Goal: Book appointment/travel/reservation

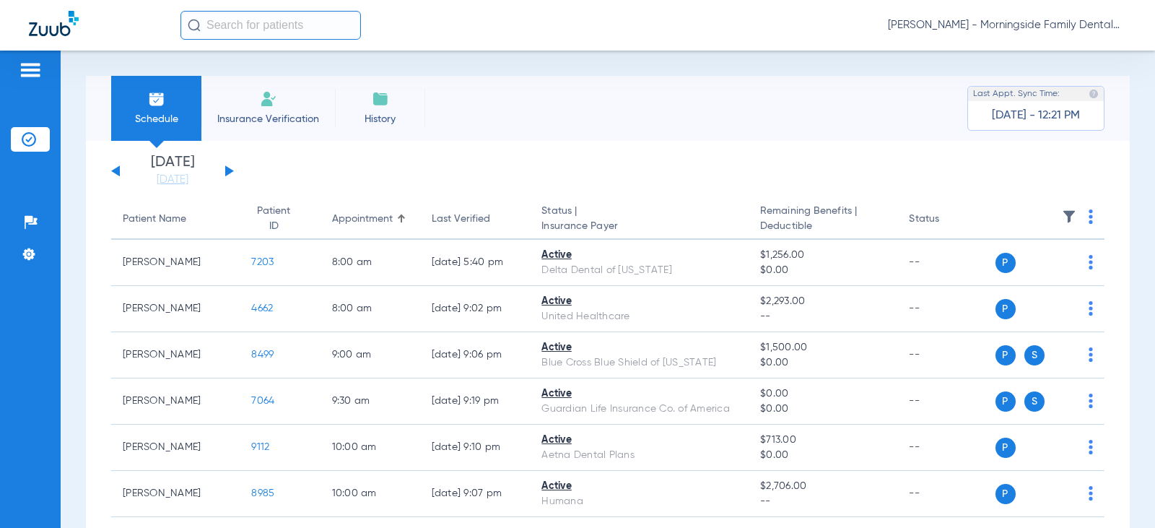
click at [538, 137] on div "Schedule Insurance Verification History Last Appt. Sync Time: [DATE] - 12:21 PM" at bounding box center [608, 108] width 1044 height 65
click at [229, 167] on div "[DATE] [DATE] [DATE] [DATE] [DATE] [DATE] [DATE] [DATE] [DATE] [DATE] [DATE] [D…" at bounding box center [172, 171] width 123 height 32
click at [226, 172] on button at bounding box center [229, 170] width 9 height 11
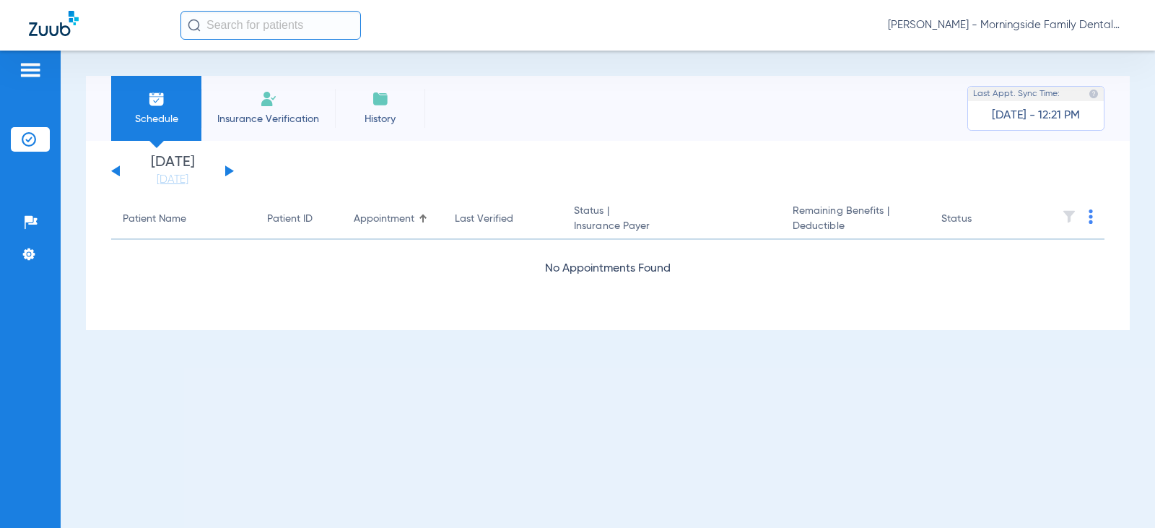
click at [226, 172] on button at bounding box center [229, 170] width 9 height 11
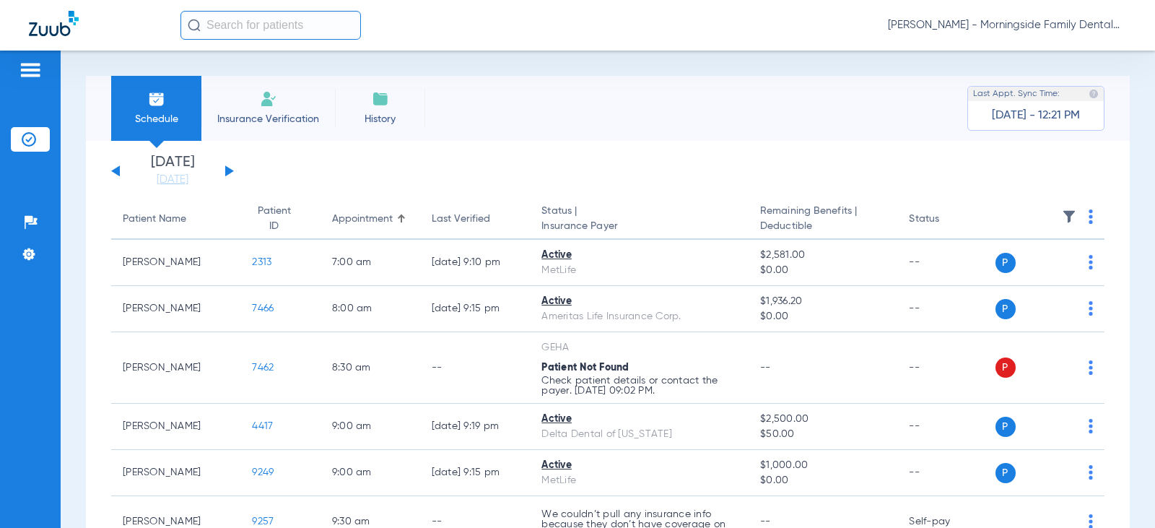
click at [227, 172] on button at bounding box center [229, 170] width 9 height 11
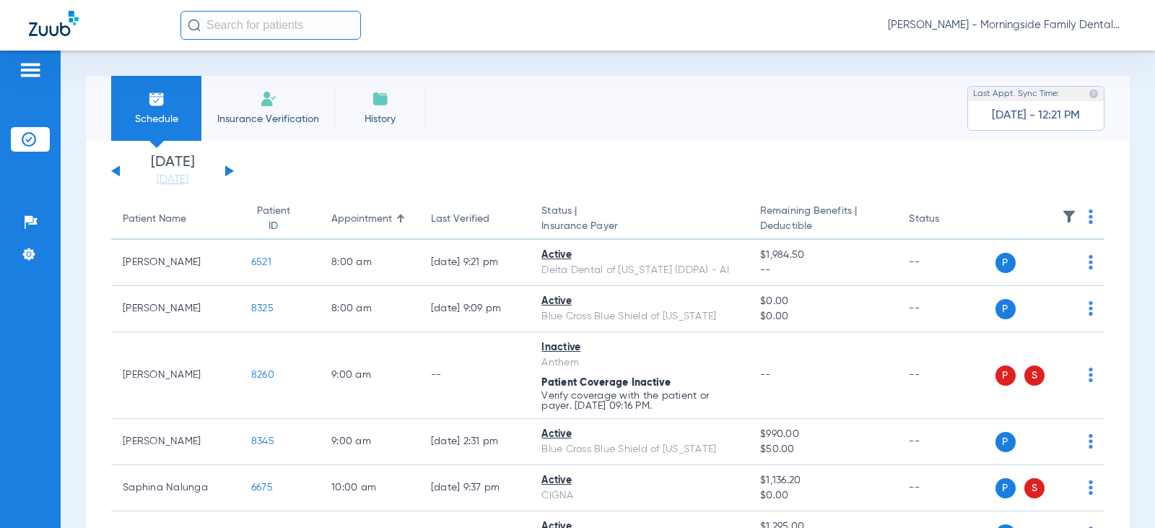
click at [228, 170] on button at bounding box center [229, 170] width 9 height 11
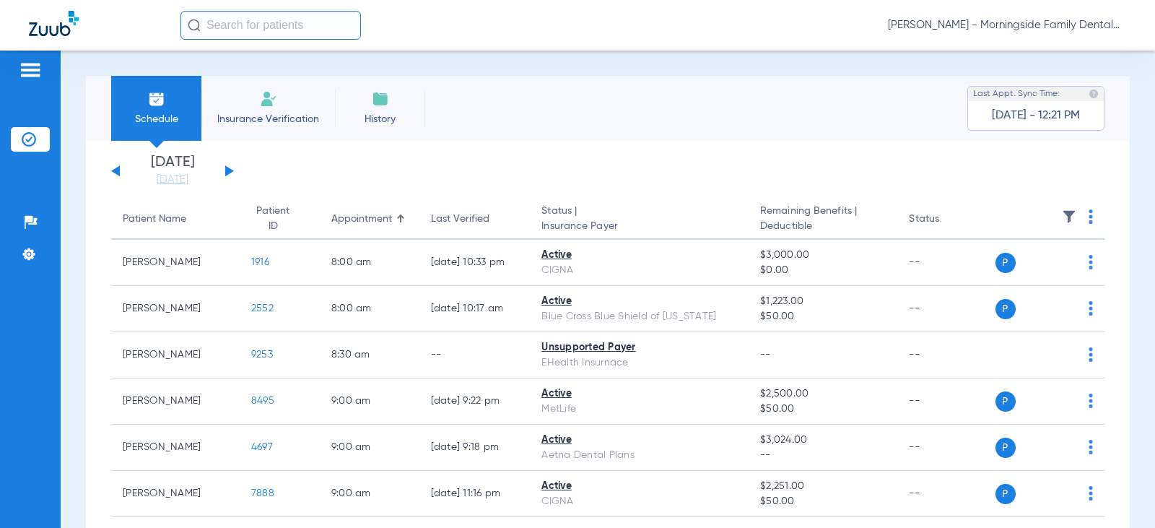
click at [264, 121] on span "Insurance Verification" at bounding box center [268, 119] width 112 height 14
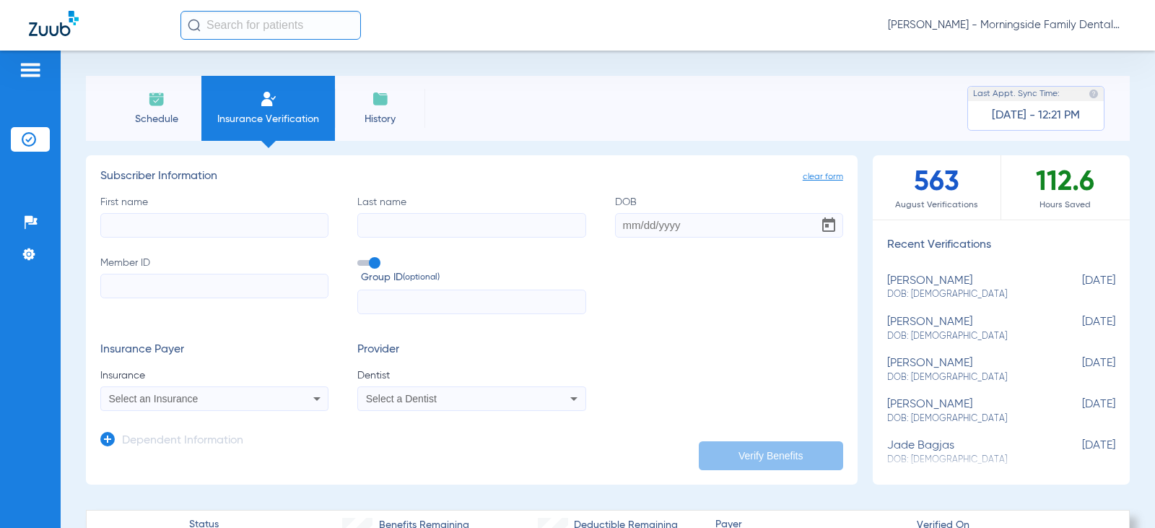
click at [161, 106] on img at bounding box center [156, 98] width 17 height 17
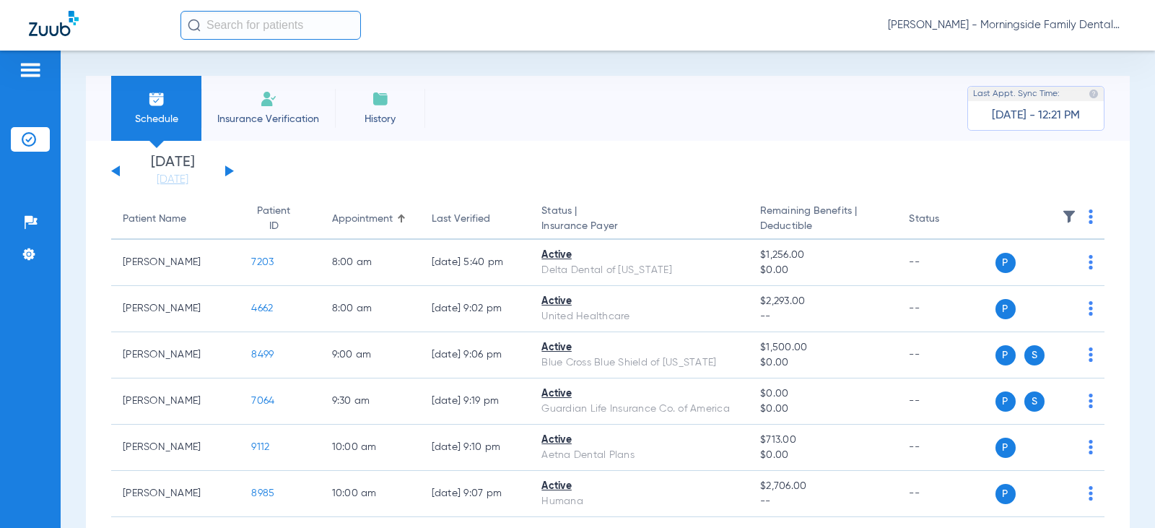
click at [221, 173] on div "[DATE] [DATE] [DATE] [DATE] [DATE] [DATE] [DATE] [DATE] [DATE] [DATE] [DATE] [D…" at bounding box center [172, 171] width 123 height 32
click at [222, 172] on div "[DATE] [DATE] [DATE] [DATE] [DATE] [DATE] [DATE] [DATE] [DATE] [DATE] [DATE] [D…" at bounding box center [172, 171] width 123 height 32
click at [227, 172] on button at bounding box center [229, 170] width 9 height 11
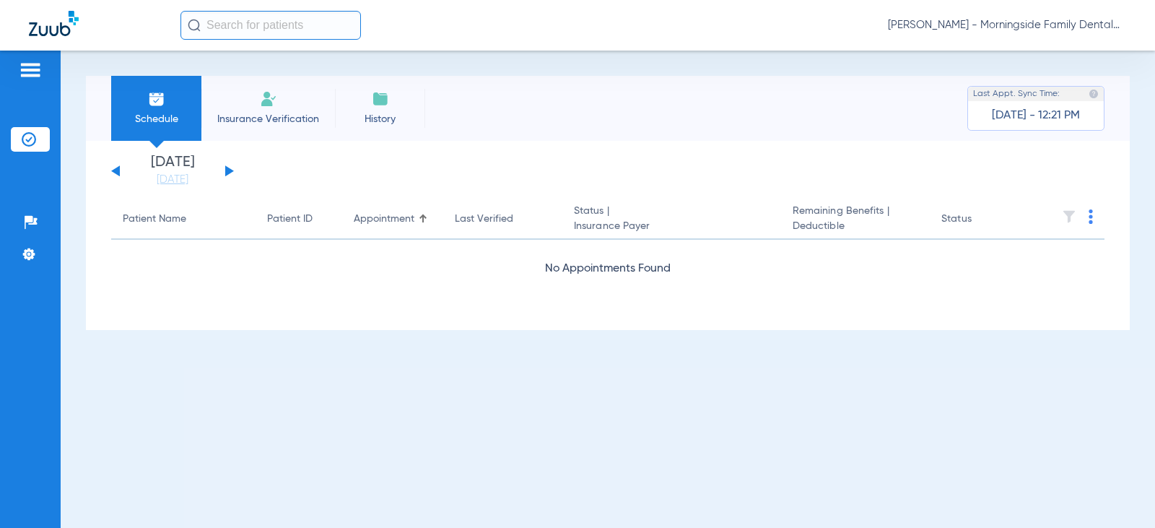
click at [227, 172] on button at bounding box center [229, 170] width 9 height 11
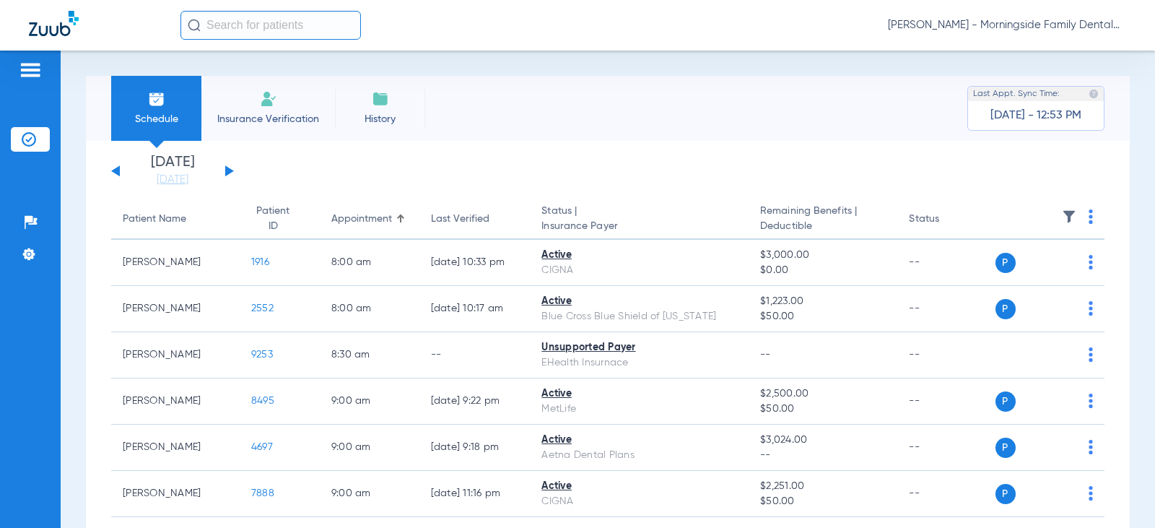
click at [224, 171] on div "[DATE] [DATE] [DATE] [DATE] [DATE] [DATE] [DATE] [DATE] [DATE] [DATE] [DATE] [D…" at bounding box center [172, 171] width 123 height 32
click at [231, 171] on button at bounding box center [229, 170] width 9 height 11
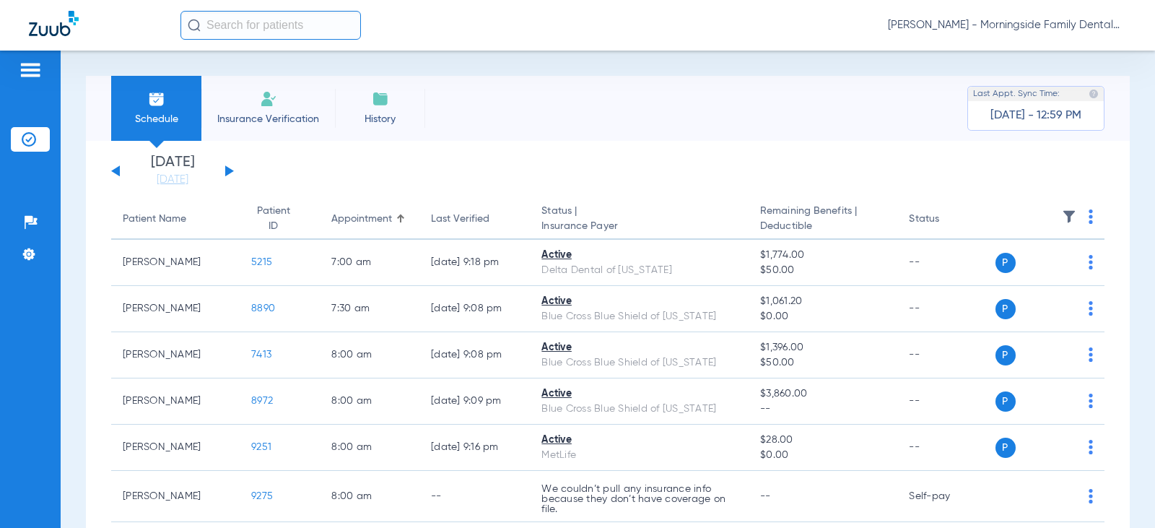
click at [238, 178] on app-single-date-navigator "[DATE] [DATE] [DATE] [DATE] [DATE] [DATE] [DATE] [DATE] [DATE] [DATE] [DATE] [D…" at bounding box center [607, 171] width 993 height 32
click at [231, 169] on div "[DATE] [DATE] [DATE] [DATE] [DATE] [DATE] [DATE] [DATE] [DATE] [DATE] [DATE] [D…" at bounding box center [172, 171] width 123 height 32
click at [228, 172] on button at bounding box center [229, 170] width 9 height 11
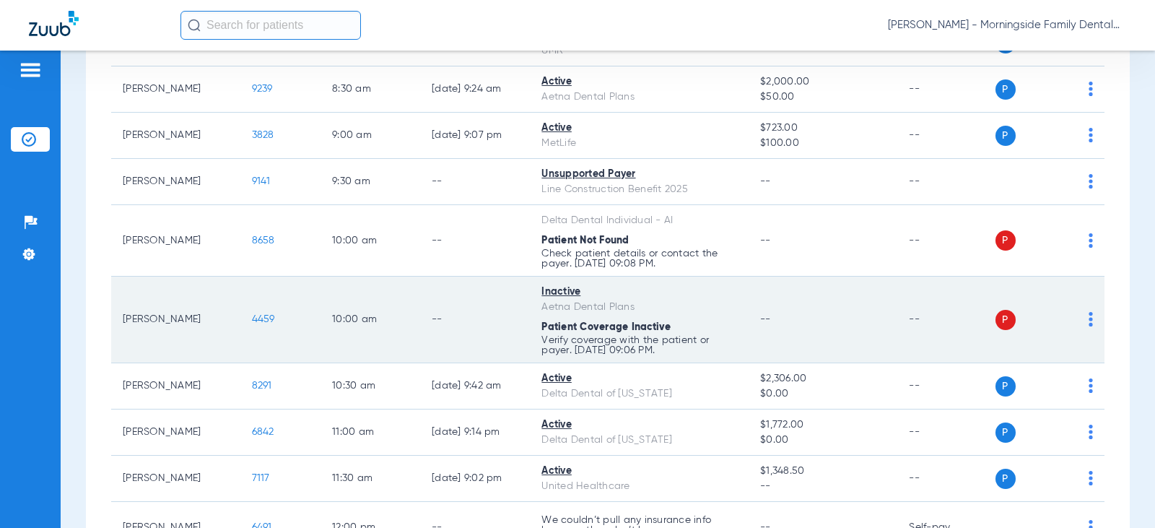
scroll to position [361, 0]
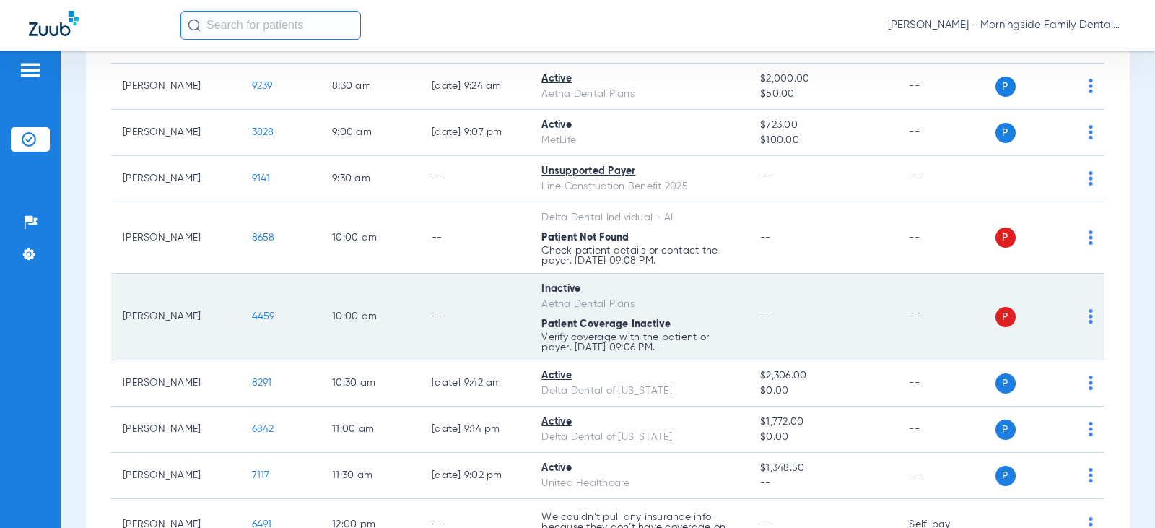
click at [995, 318] on span "P" at bounding box center [1005, 317] width 20 height 20
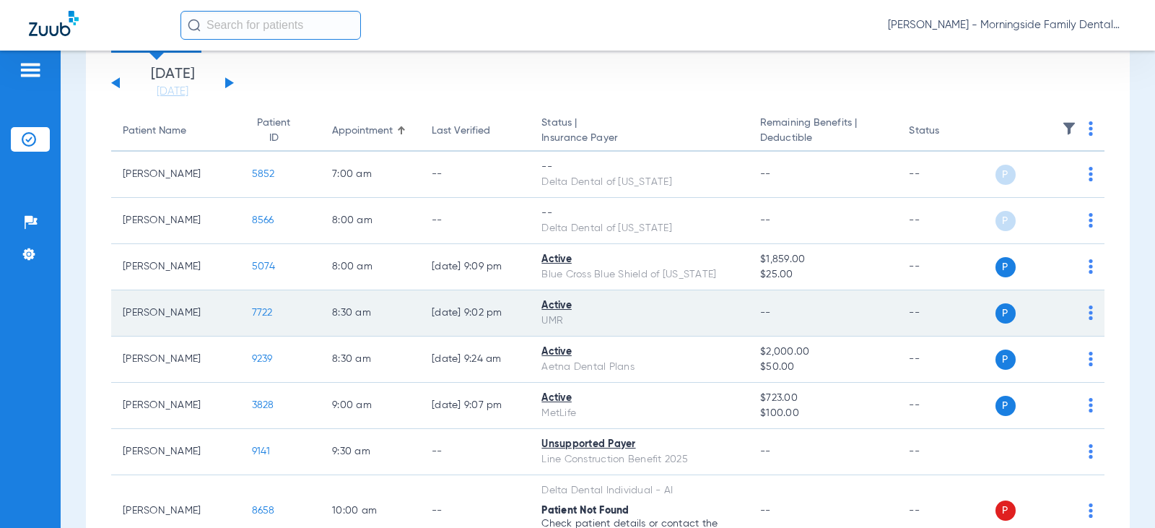
scroll to position [63, 0]
